Goal: Task Accomplishment & Management: Manage account settings

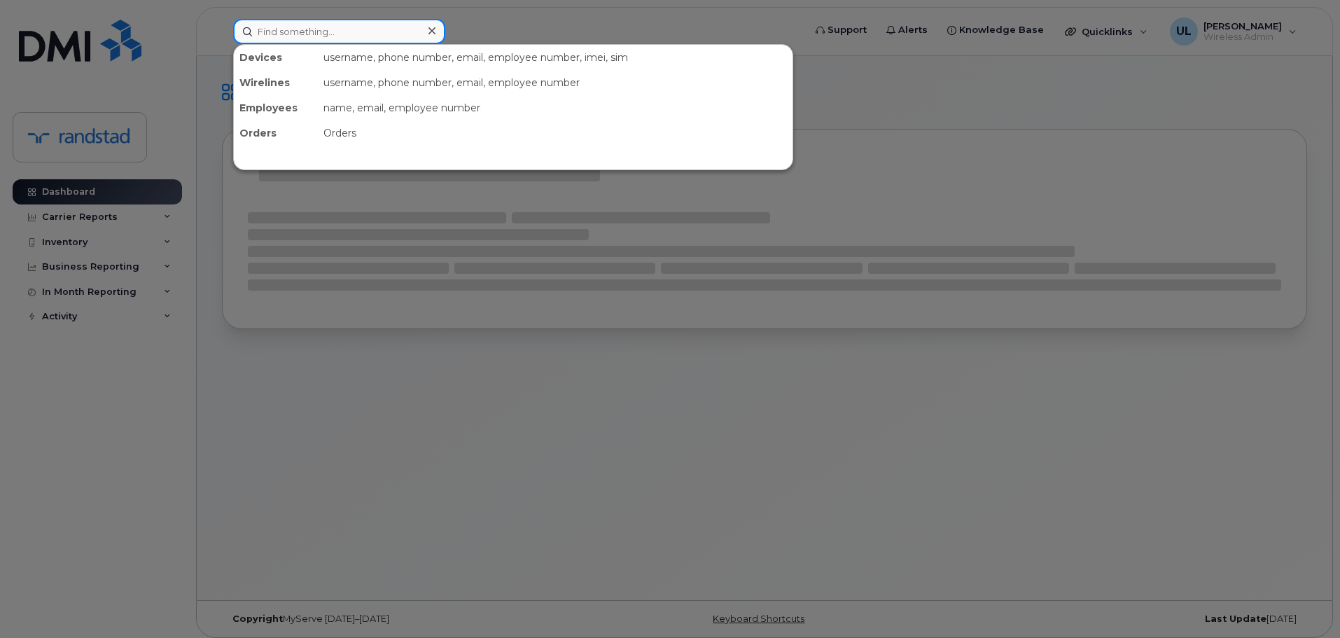
paste input "350086239357812"
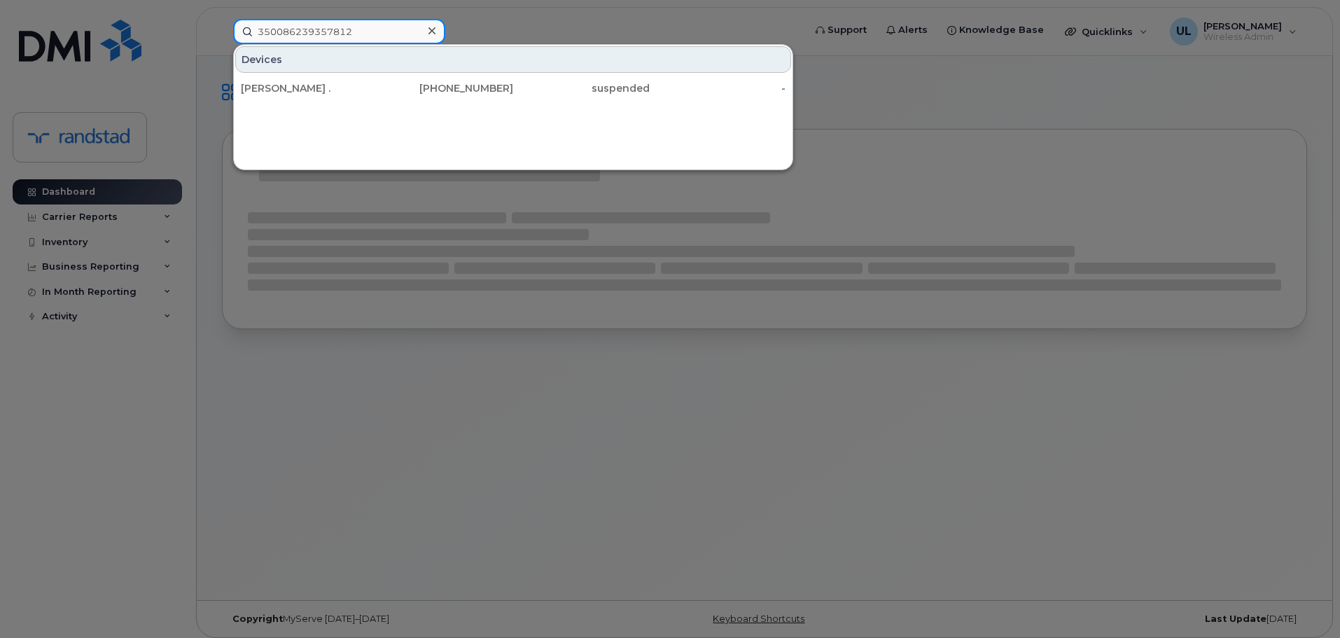
type input "350086239357812"
click at [331, 73] on div "Devices Jessica-morgan . 438-340-2595 suspended -" at bounding box center [513, 73] width 558 height 57
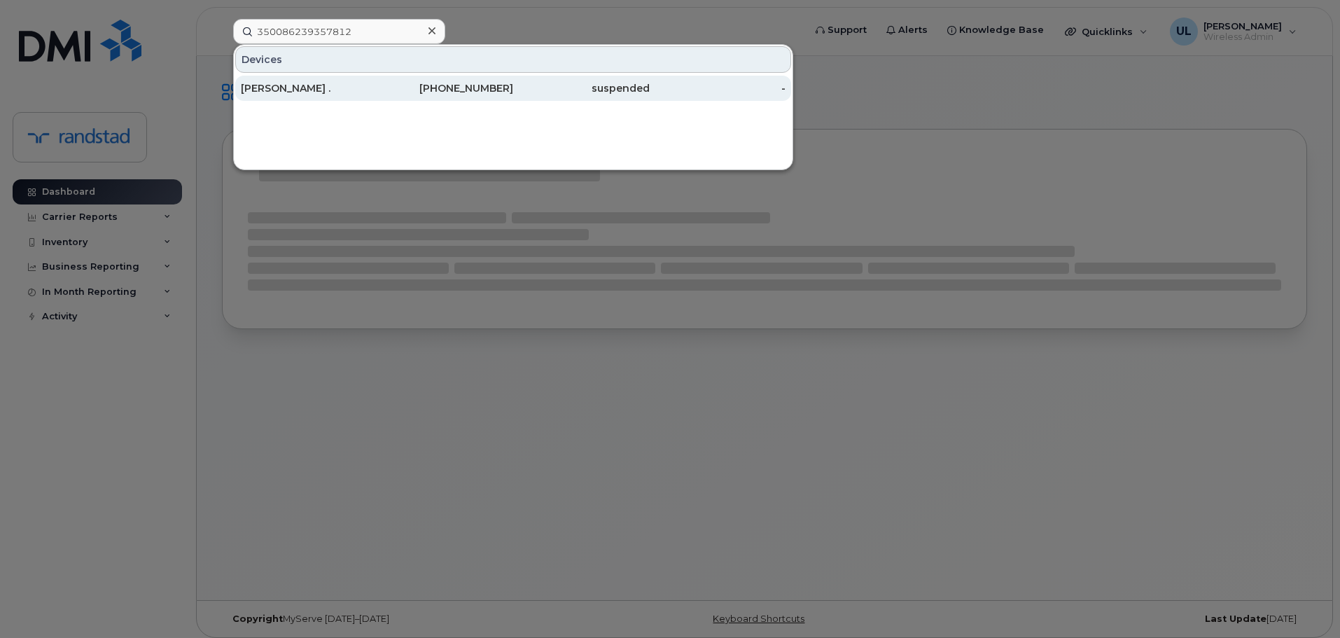
click at [335, 85] on div "[PERSON_NAME] ." at bounding box center [309, 88] width 136 height 14
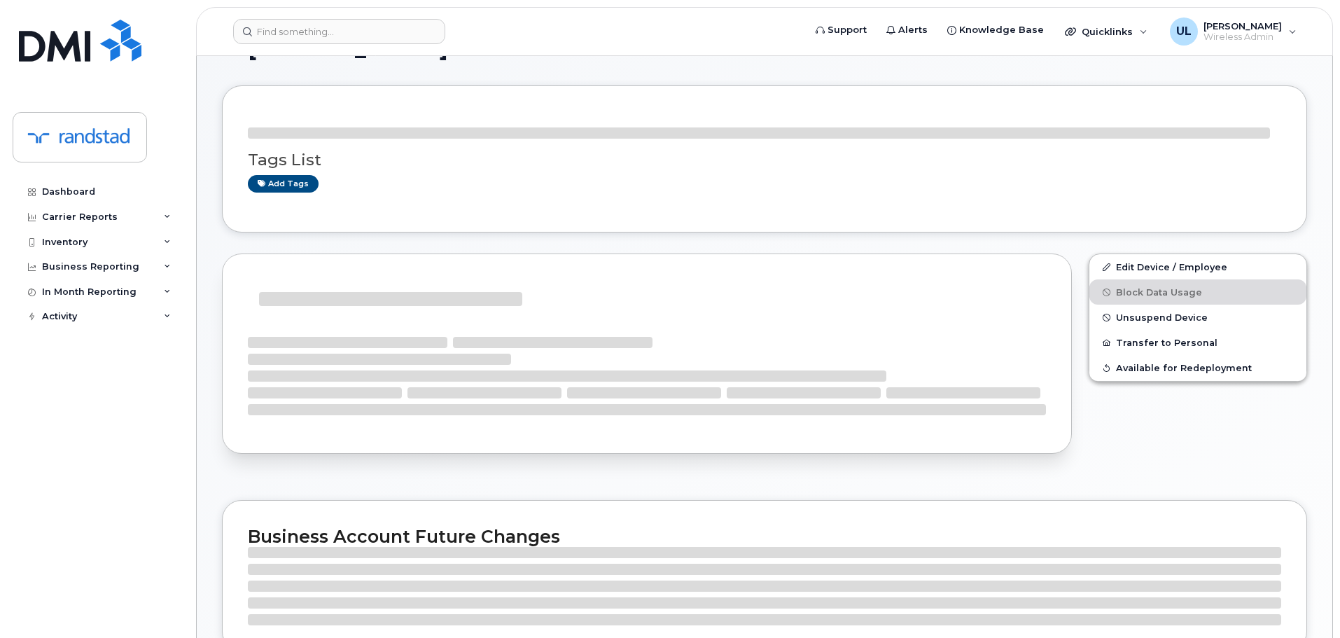
scroll to position [70, 0]
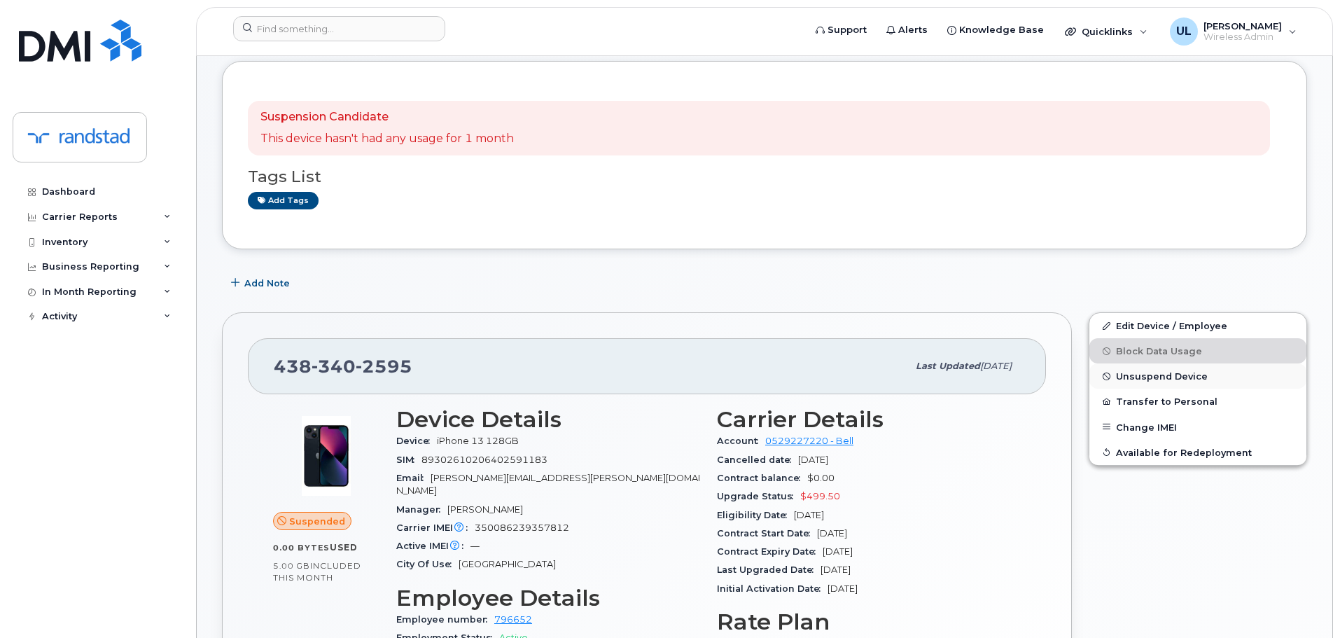
click at [1147, 380] on span "Unsuspend Device" at bounding box center [1162, 376] width 92 height 10
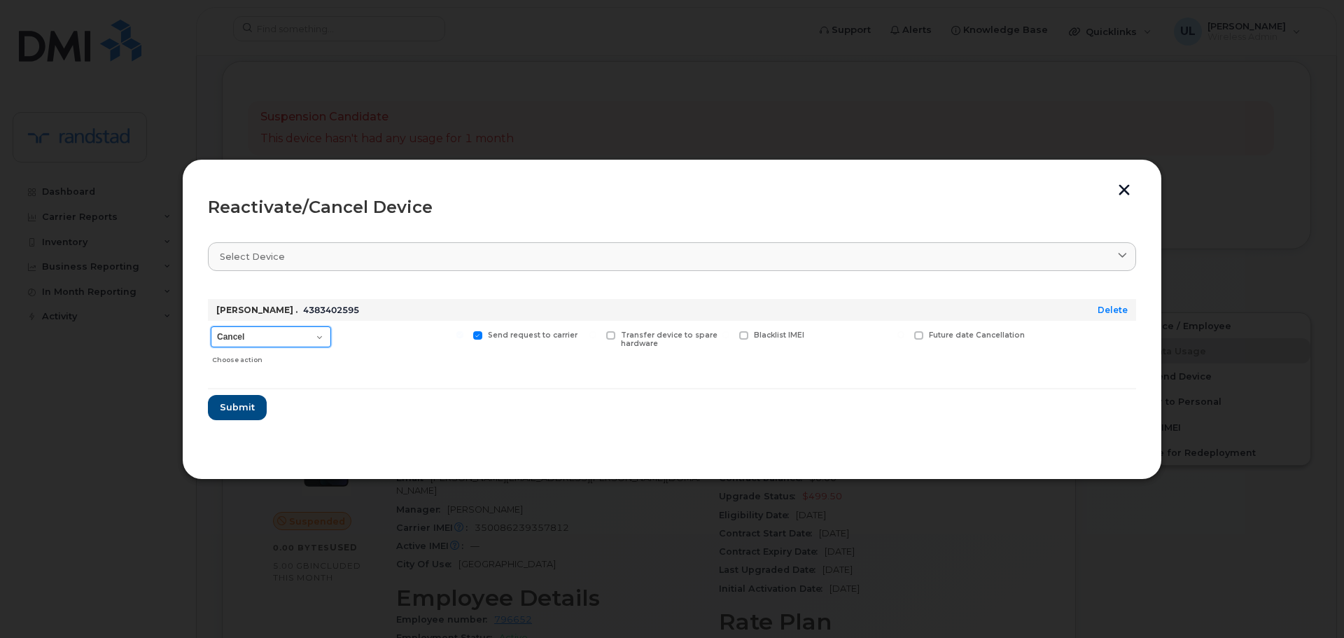
drag, startPoint x: 324, startPoint y: 329, endPoint x: 314, endPoint y: 344, distance: 17.7
click at [324, 329] on select "Cancel Suspend - Extend Suspension Reactivate" at bounding box center [271, 336] width 120 height 21
select select "[object Object]"
click at [211, 326] on select "Cancel Suspend - Extend Suspension Reactivate" at bounding box center [271, 336] width 120 height 21
click at [239, 406] on span "Submit" at bounding box center [236, 406] width 35 height 13
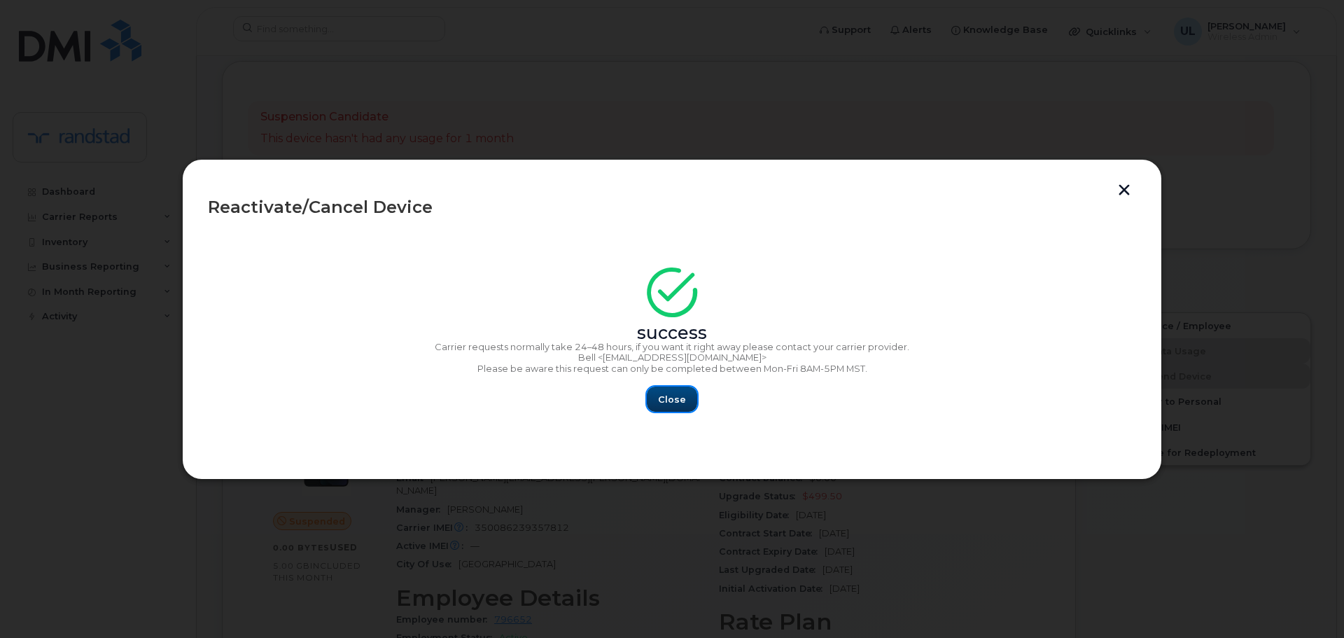
click at [677, 399] on span "Close" at bounding box center [672, 399] width 28 height 13
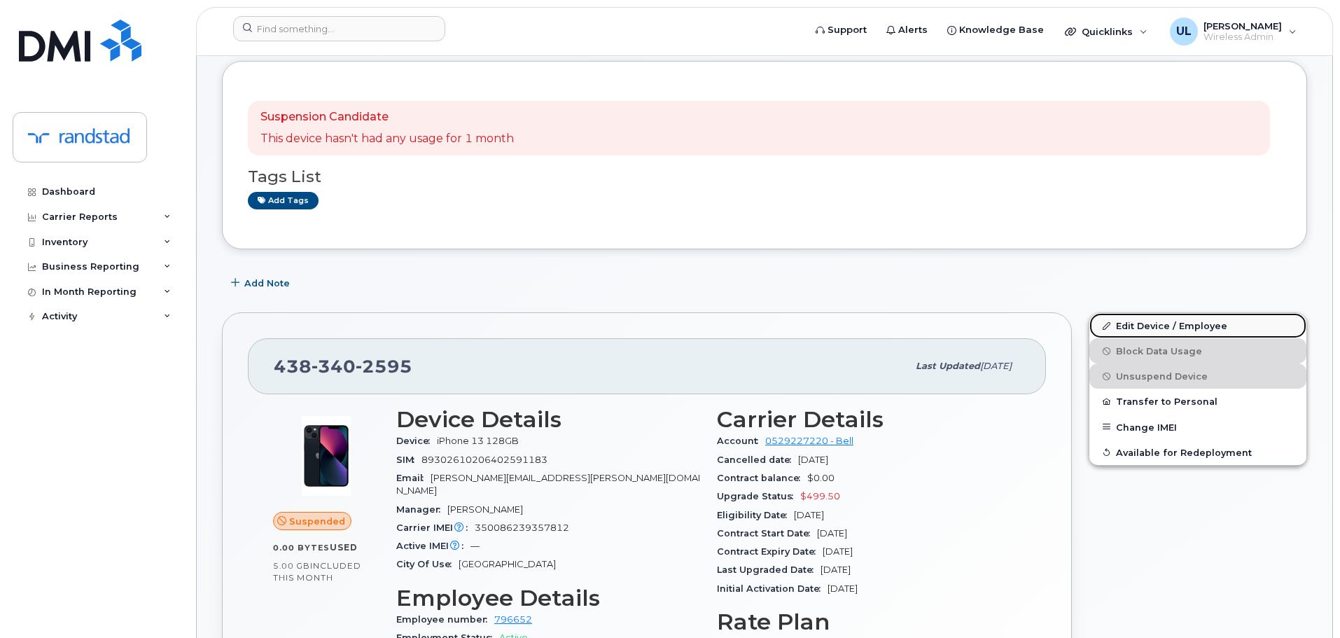
click at [1165, 313] on link "Edit Device / Employee" at bounding box center [1197, 325] width 217 height 25
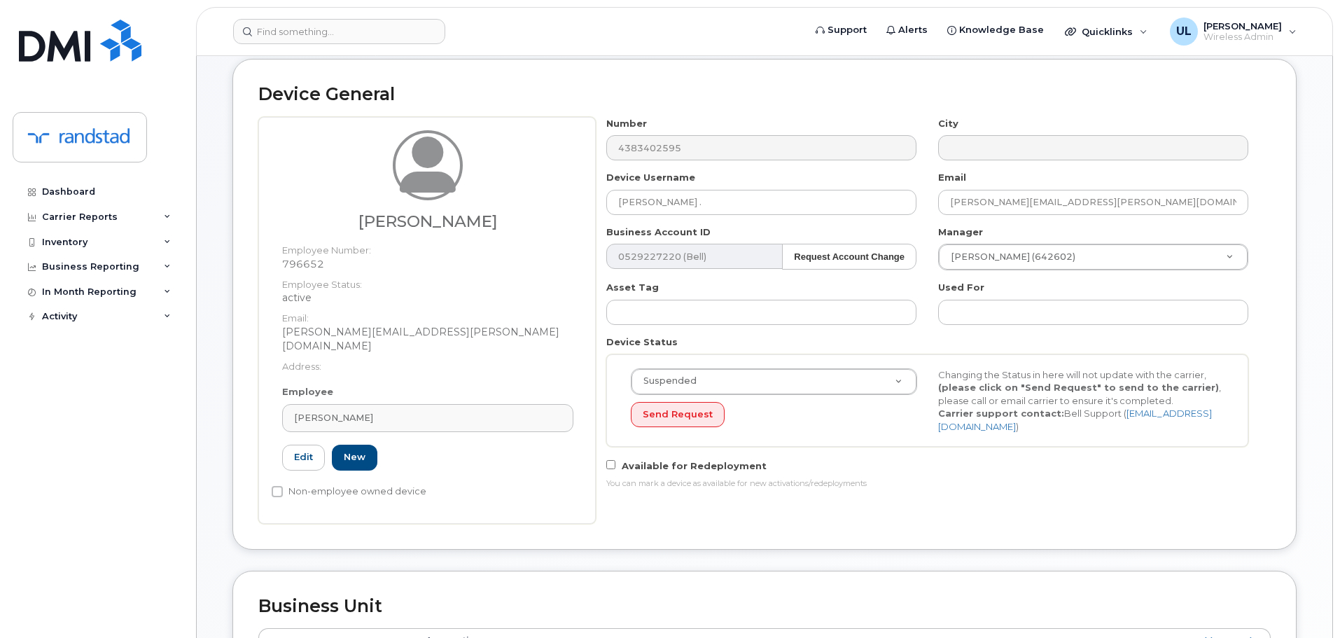
scroll to position [70, 0]
click at [747, 199] on input "[PERSON_NAME] ." at bounding box center [761, 201] width 310 height 25
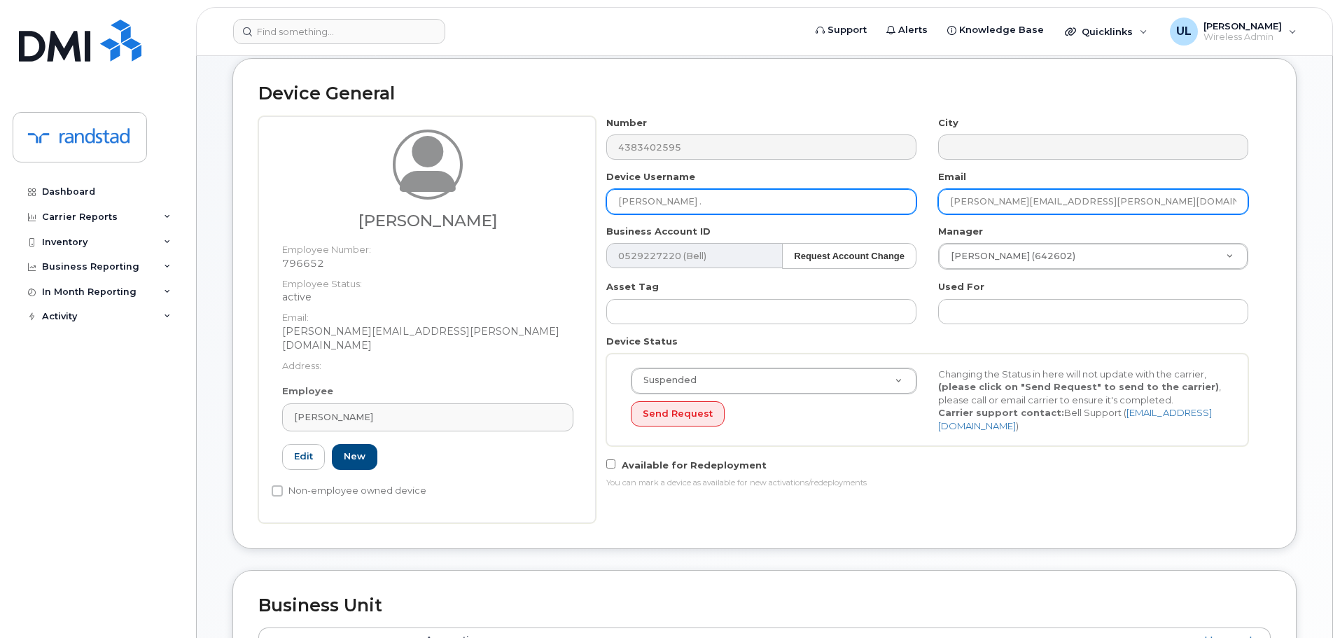
paste input "[PERSON_NAME]"
type input "[PERSON_NAME]"
click at [1021, 194] on input "jessica.nolet@randstad.ca" at bounding box center [1093, 201] width 310 height 25
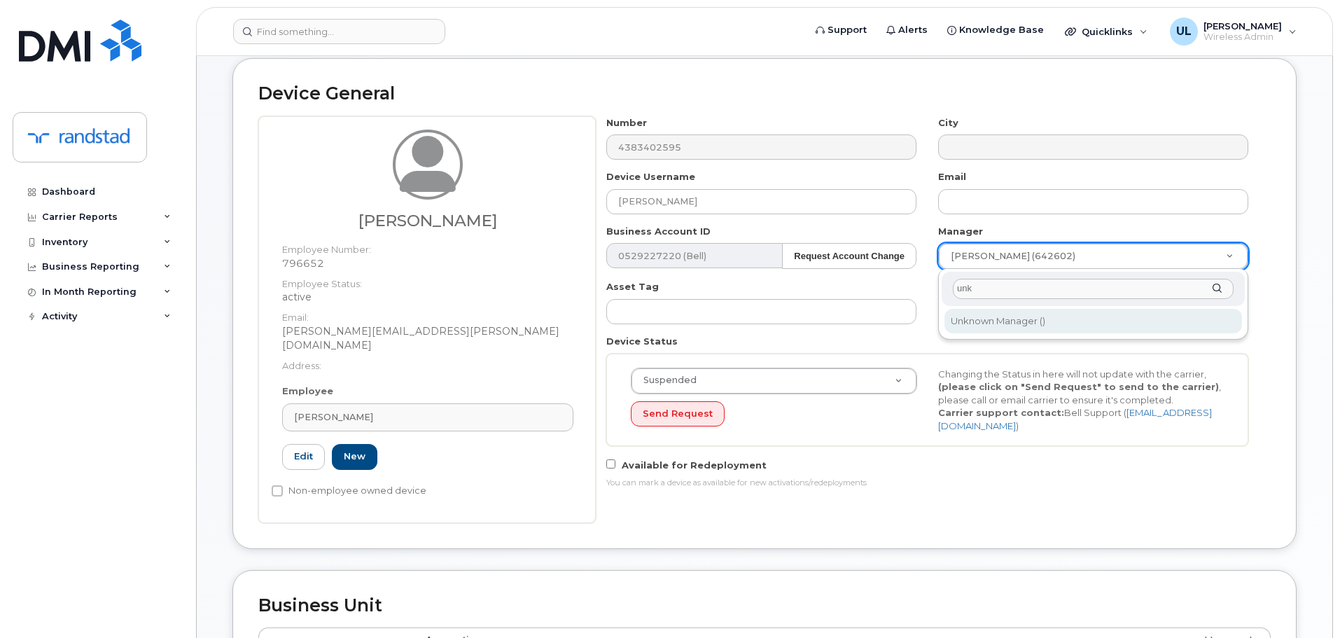
type input "unk"
type input "281330"
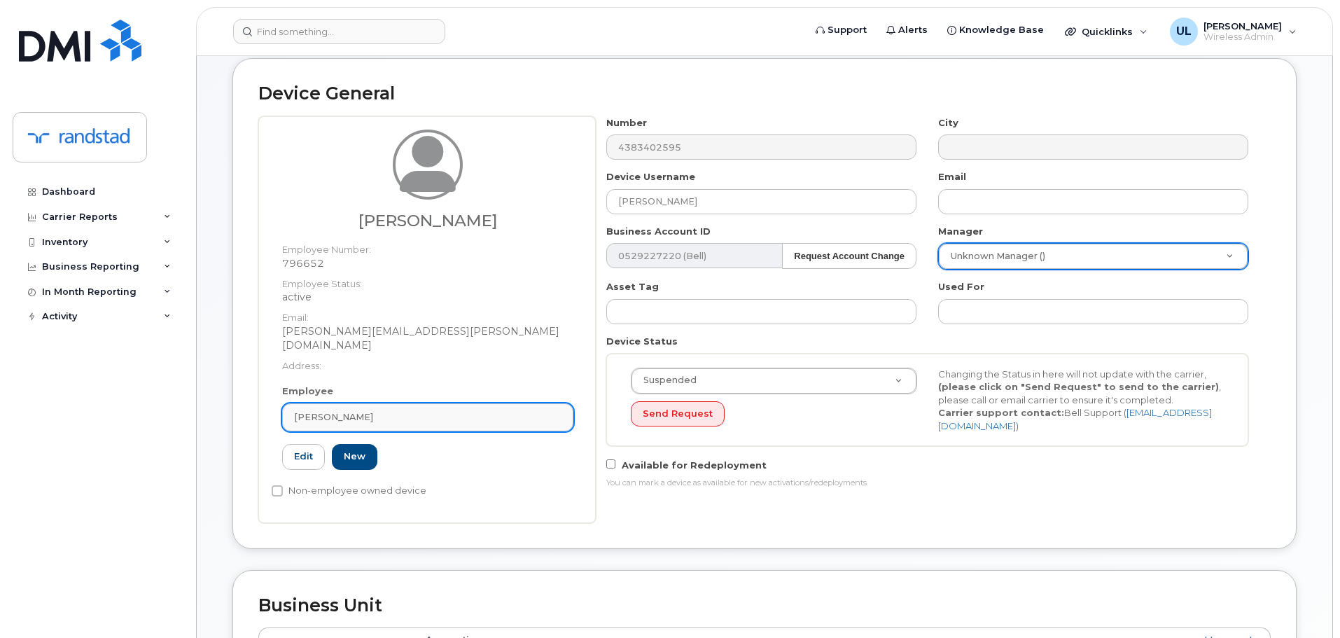
click at [545, 403] on link "[PERSON_NAME]" at bounding box center [427, 417] width 291 height 28
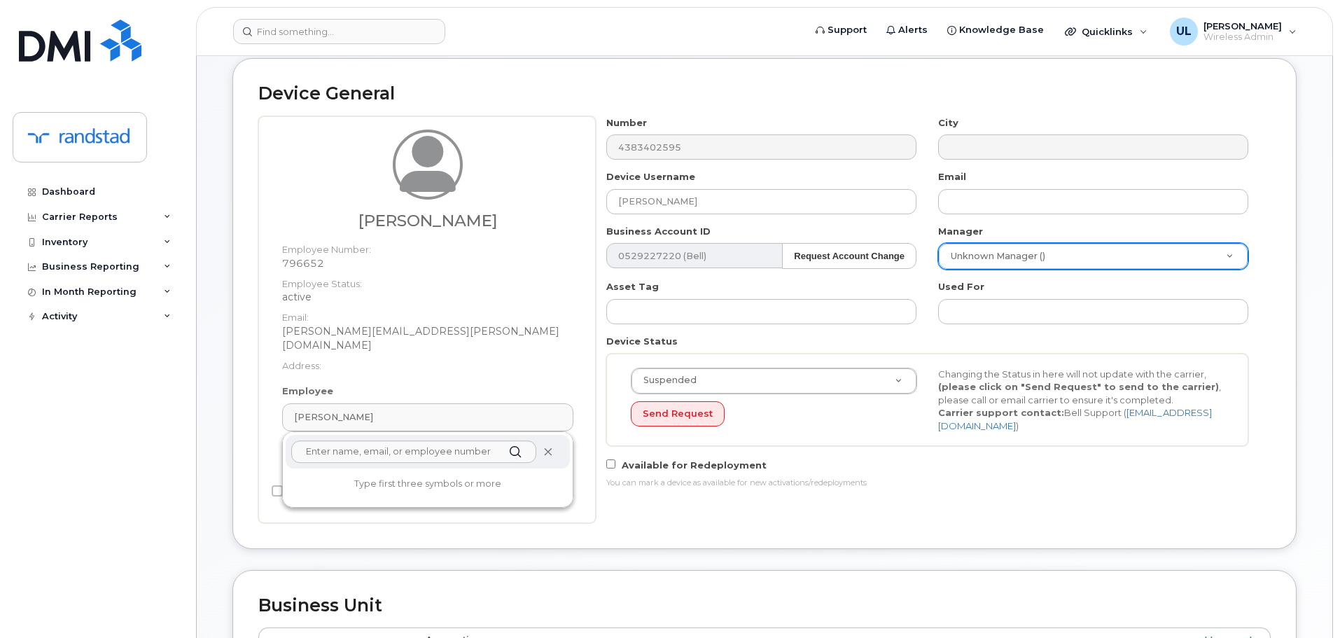
click at [549, 447] on icon at bounding box center [547, 451] width 9 height 9
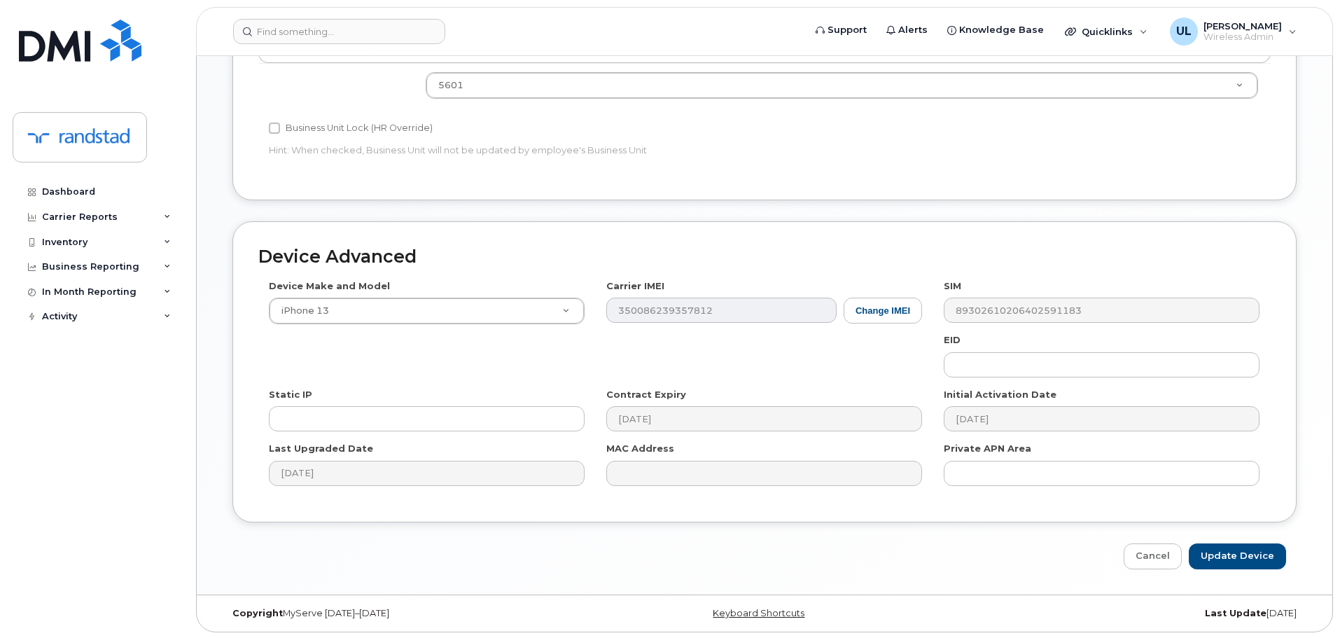
scroll to position [637, 0]
click at [1279, 563] on input "Update Device" at bounding box center [1236, 555] width 97 height 26
type input "Saving..."
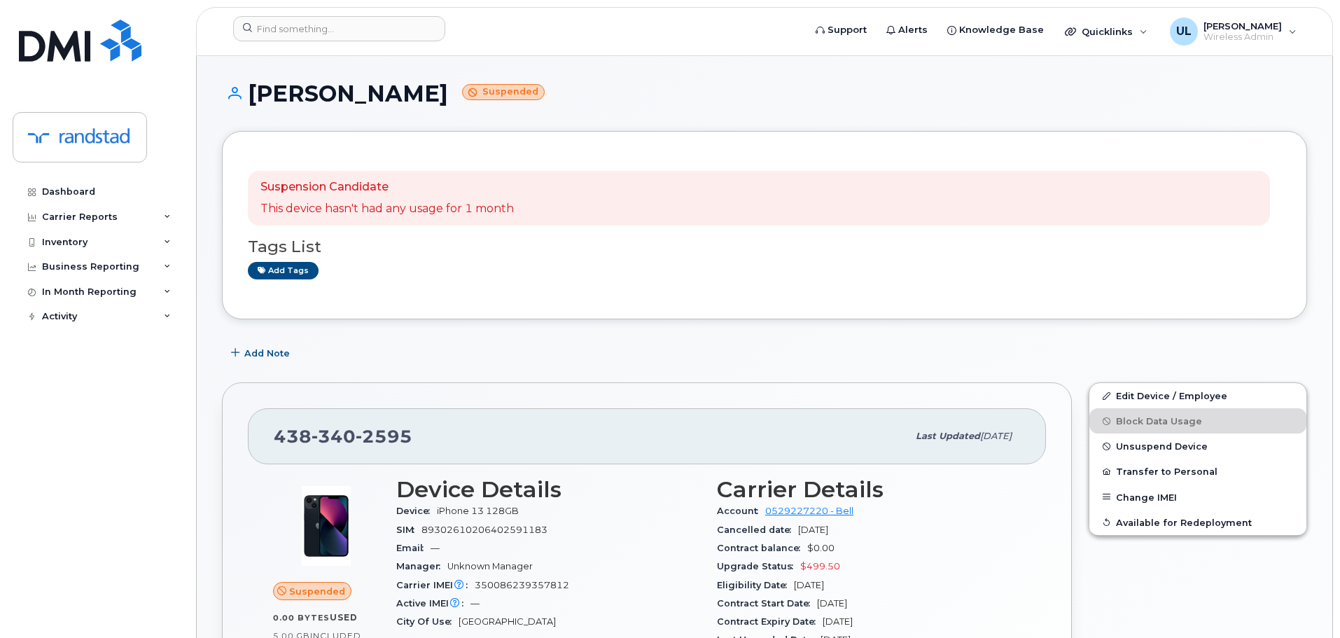
click at [943, 304] on div "Suspension Candidate This device hasn't had any usage for 1 month Tags List Add…" at bounding box center [764, 225] width 1085 height 188
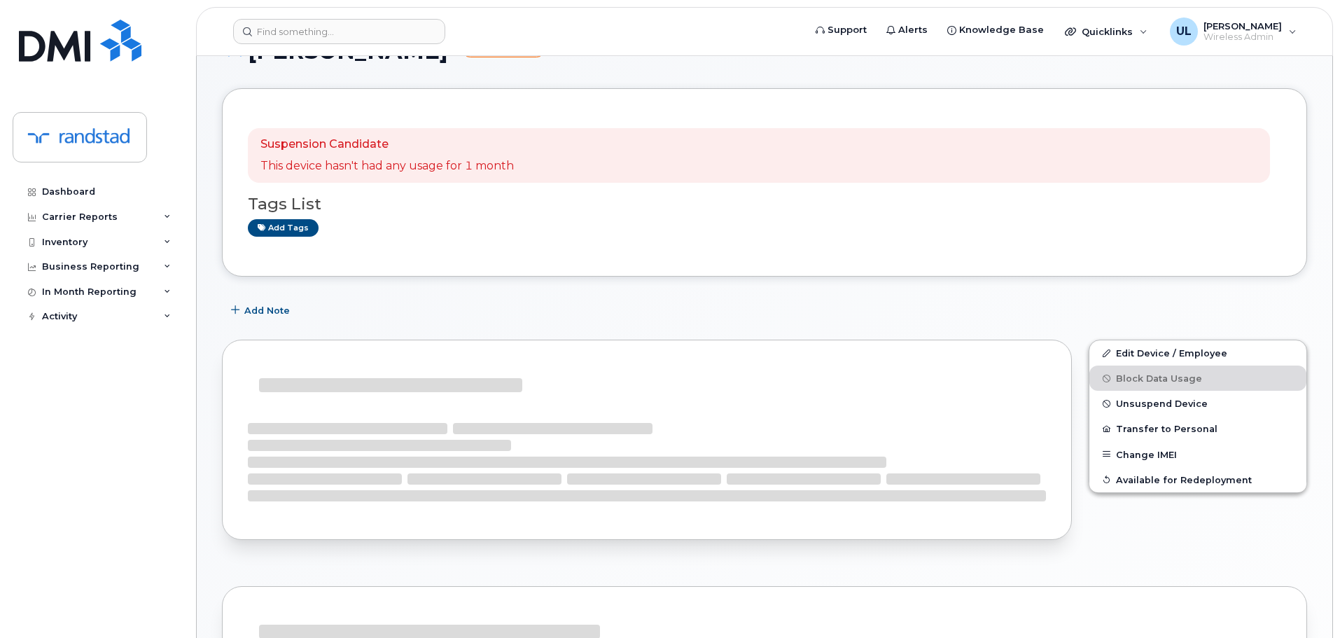
scroll to position [140, 0]
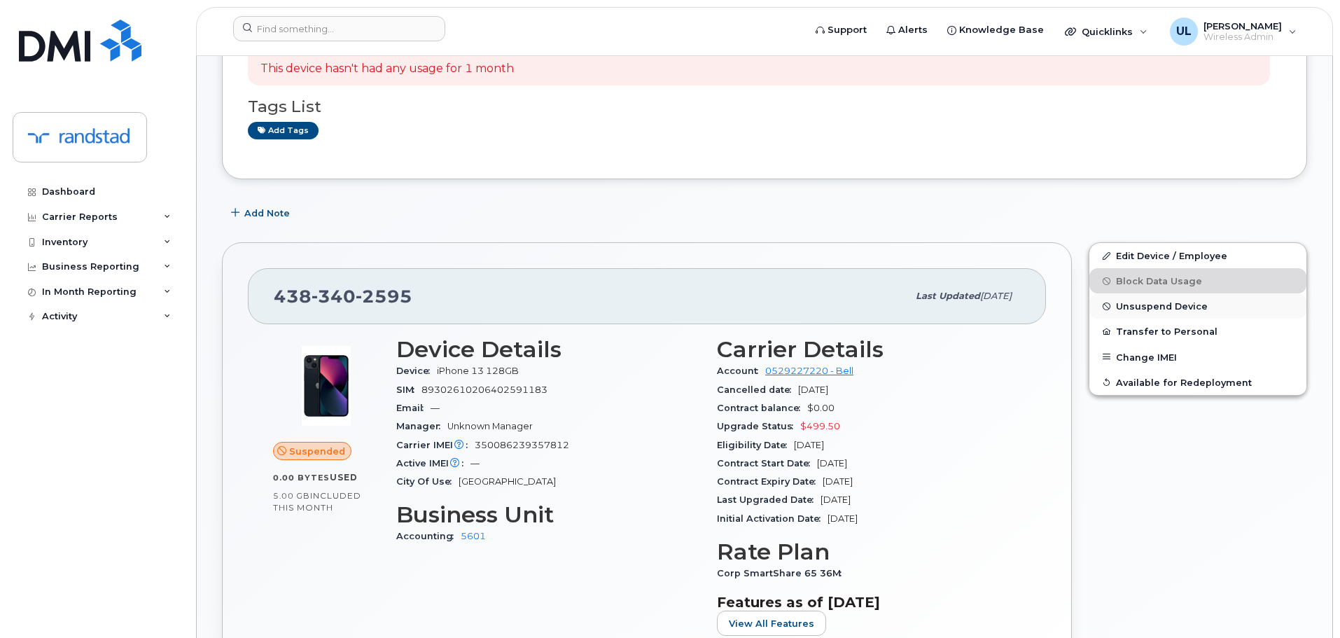
click at [1135, 314] on button "Unsuspend Device" at bounding box center [1197, 305] width 217 height 25
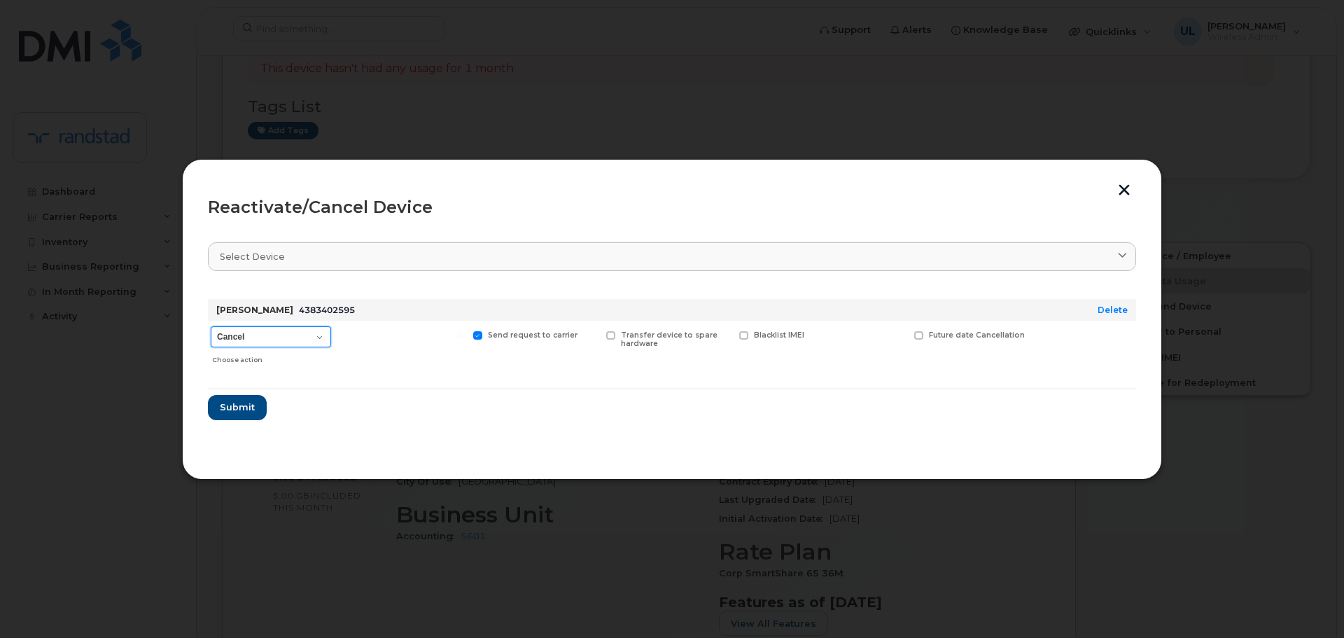
click at [283, 345] on select "Cancel Suspend - Extend Suspension Reactivate" at bounding box center [271, 336] width 120 height 21
select select "[object Object]"
click at [211, 326] on select "Cancel Suspend - Extend Suspension Reactivate" at bounding box center [271, 336] width 120 height 21
click at [257, 405] on button "Submit" at bounding box center [236, 407] width 57 height 25
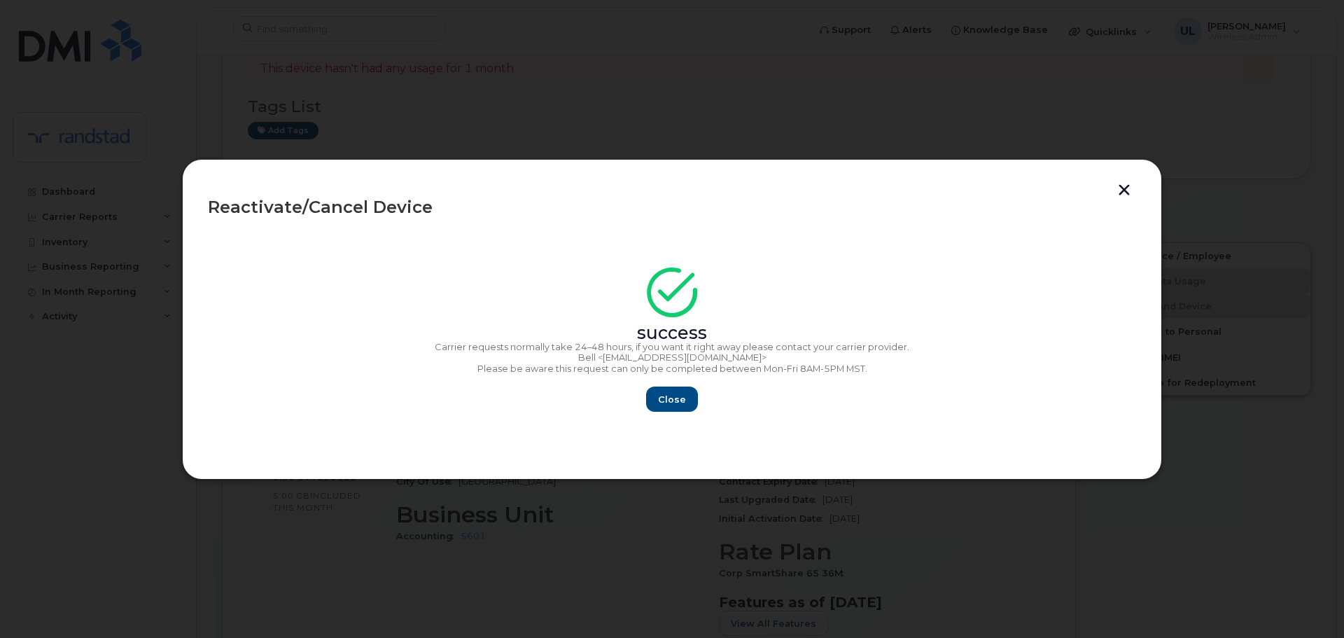
click at [647, 407] on div "Close" at bounding box center [672, 398] width 928 height 25
click at [661, 403] on span "Close" at bounding box center [672, 399] width 28 height 13
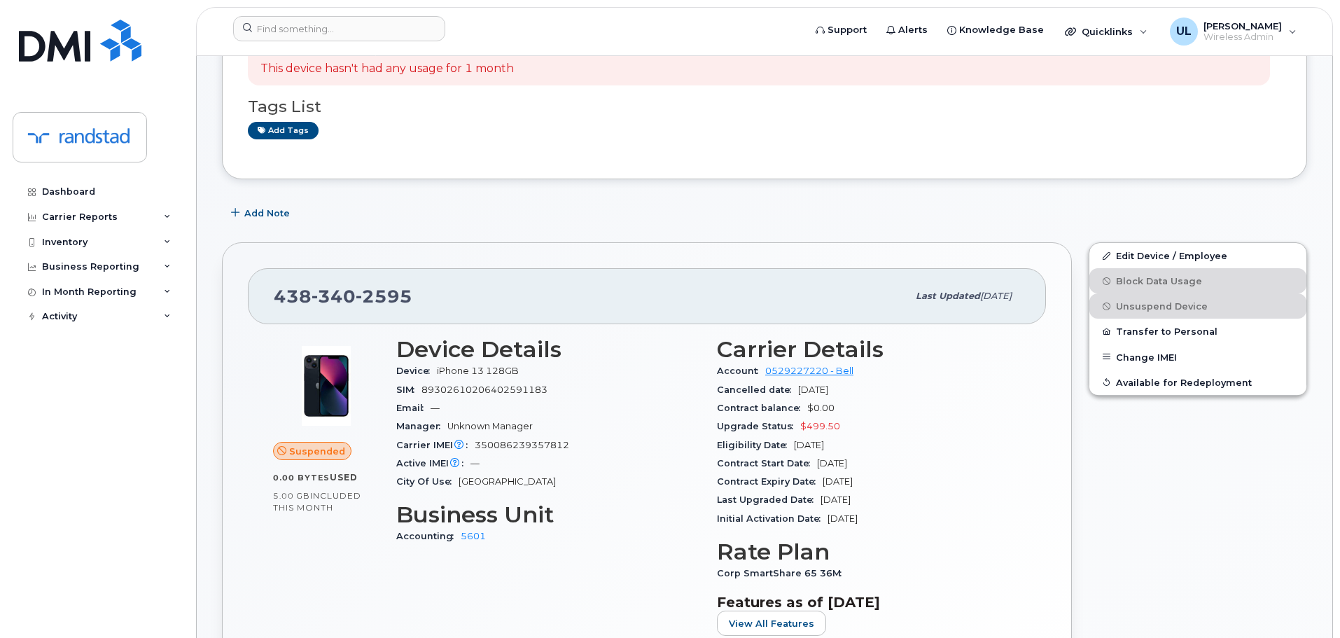
click at [704, 305] on div "[PHONE_NUMBER]" at bounding box center [590, 295] width 633 height 29
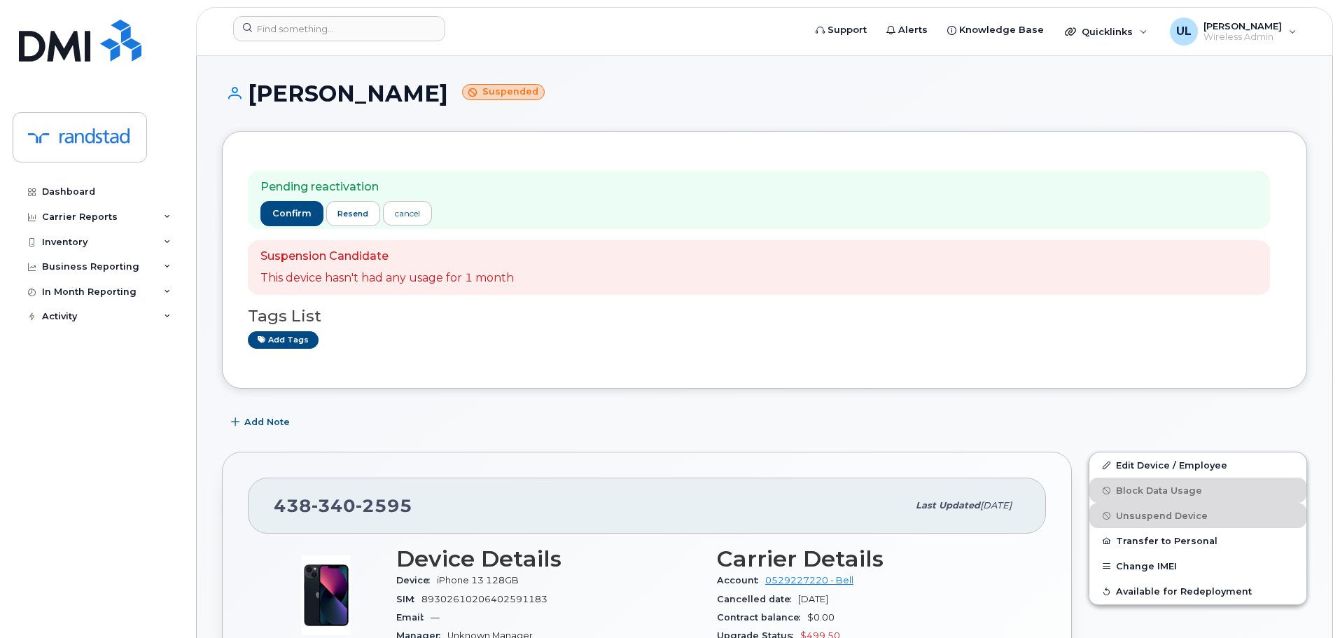
click at [374, 494] on div "[PHONE_NUMBER]" at bounding box center [590, 505] width 633 height 29
copy span "[PHONE_NUMBER]"
